Goal: Task Accomplishment & Management: Manage account settings

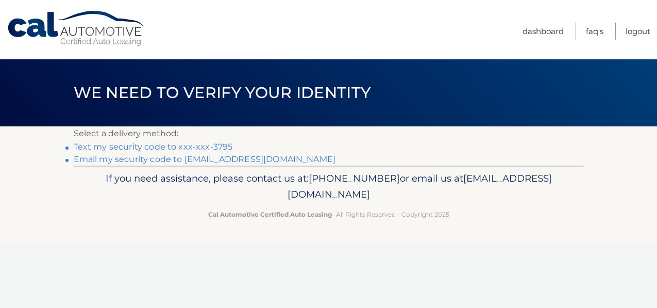
click at [182, 148] on link "Text my security code to xxx-xxx-3795" at bounding box center [153, 147] width 159 height 10
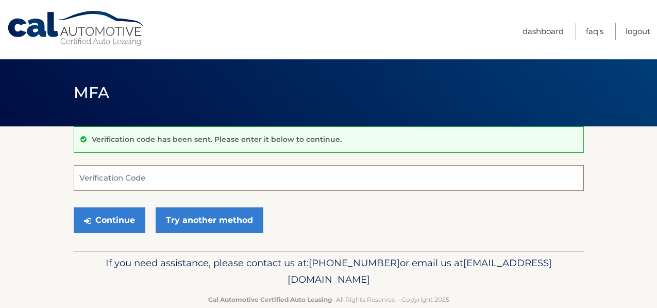
click at [78, 178] on input "Verification Code" at bounding box center [329, 178] width 510 height 26
type input "0"
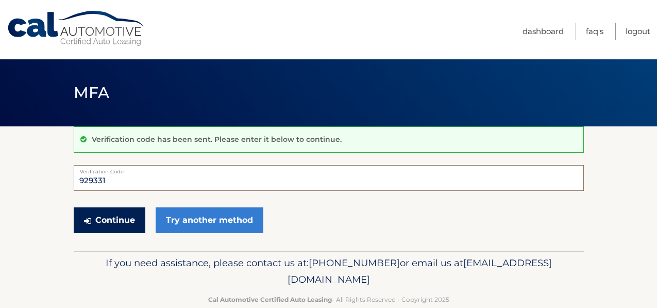
type input "929331"
click at [123, 224] on button "Continue" at bounding box center [110, 220] width 72 height 26
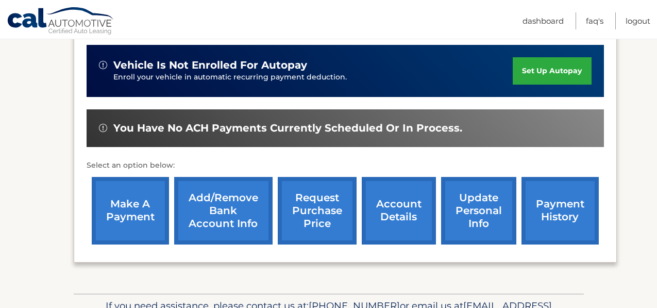
scroll to position [318, 0]
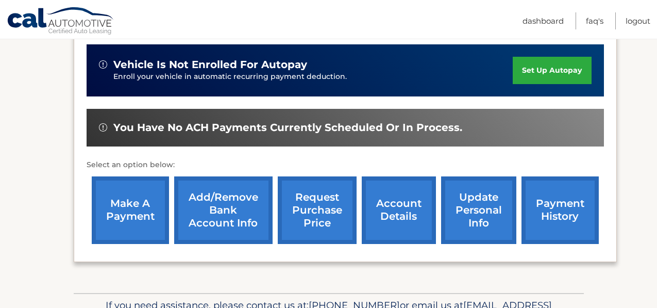
click at [143, 213] on link "make a payment" at bounding box center [130, 210] width 77 height 68
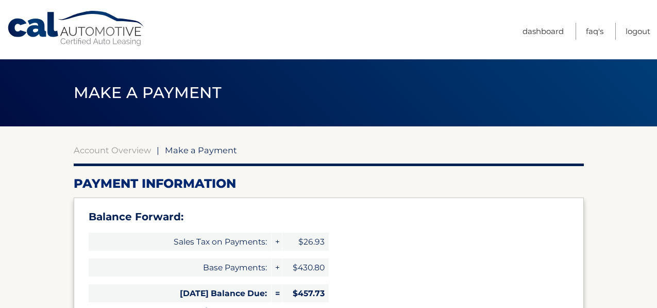
select select "YmUzMDE0Y2ItZDNmMC00ZGQ4LTlkN2ItOWZmNGZkNGUxZjIy"
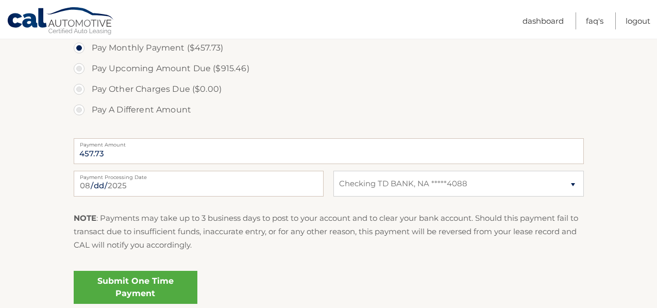
scroll to position [411, 0]
click at [124, 280] on link "Submit One Time Payment" at bounding box center [136, 286] width 124 height 33
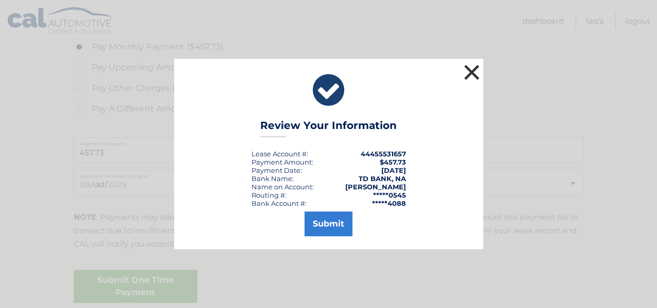
click at [468, 71] on button "×" at bounding box center [472, 72] width 21 height 21
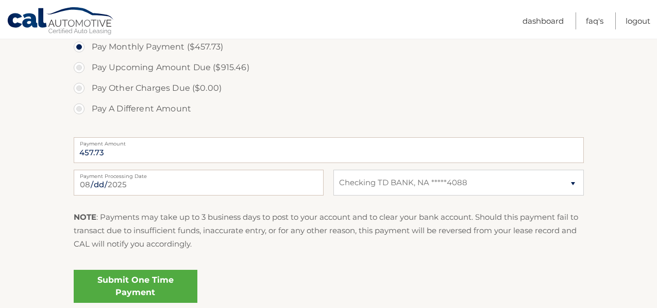
click at [131, 285] on link "Submit One Time Payment" at bounding box center [136, 286] width 124 height 33
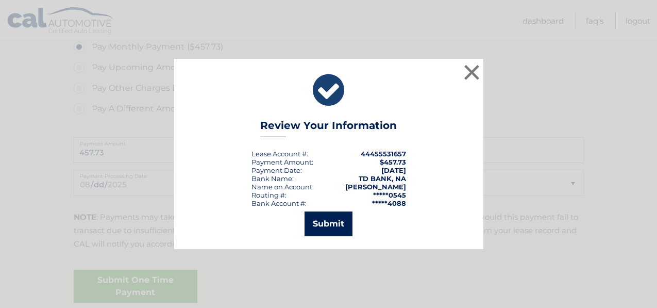
click at [316, 216] on button "Submit" at bounding box center [329, 223] width 48 height 25
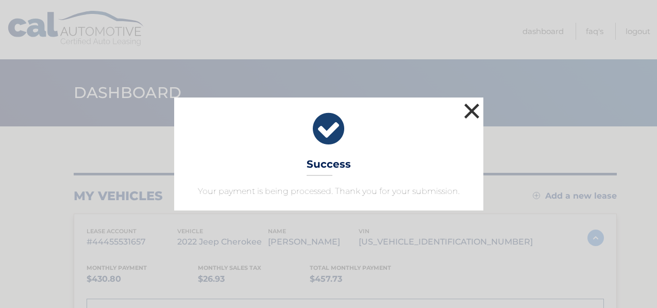
click at [471, 110] on button "×" at bounding box center [472, 111] width 21 height 21
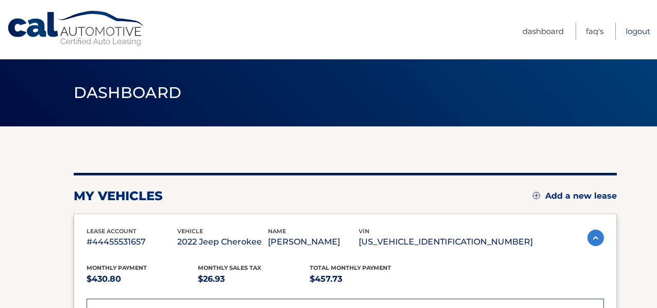
click at [632, 32] on link "Logout" at bounding box center [638, 31] width 25 height 17
